Goal: Task Accomplishment & Management: Manage account settings

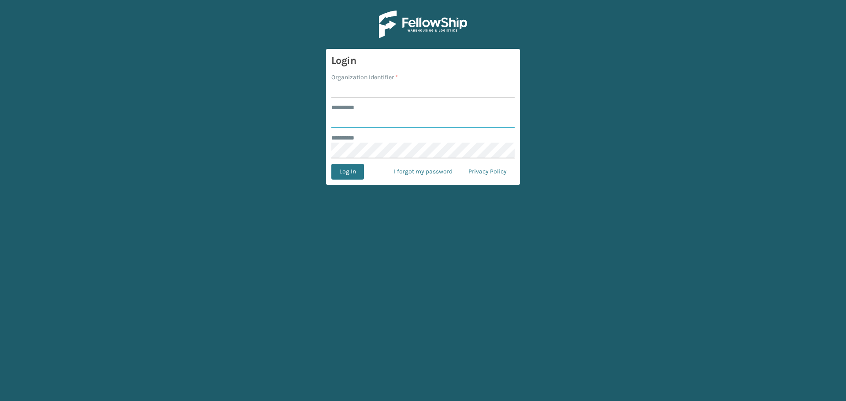
type input "*****"
type input "oaktiv"
click at [348, 178] on button "Log In" at bounding box center [347, 172] width 33 height 16
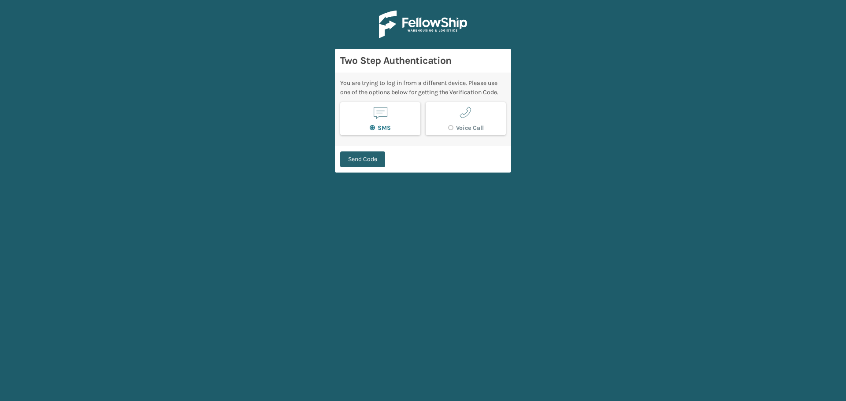
click at [353, 163] on button "Send Code" at bounding box center [362, 160] width 45 height 16
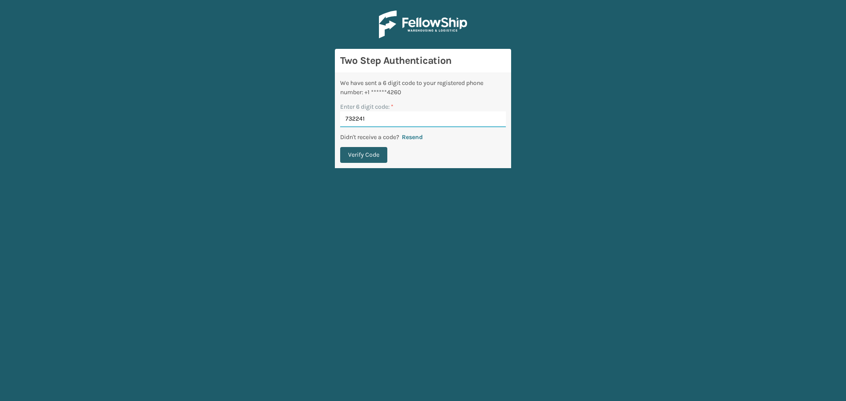
type input "732241"
click at [370, 155] on button "Verify Code" at bounding box center [363, 155] width 47 height 16
